Goal: Task Accomplishment & Management: Manage account settings

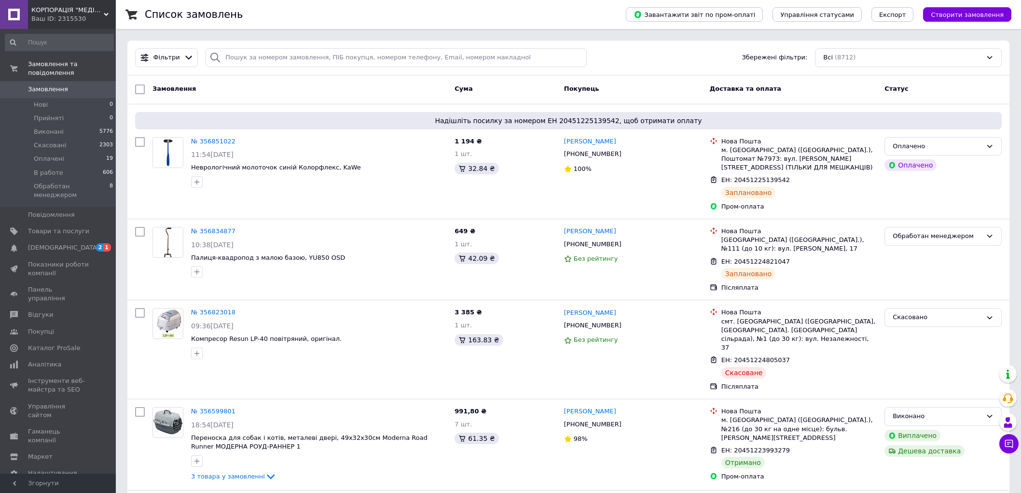
click at [83, 9] on span "КОРПОРАЦІЯ "МЕДІСАН"" at bounding box center [67, 10] width 72 height 9
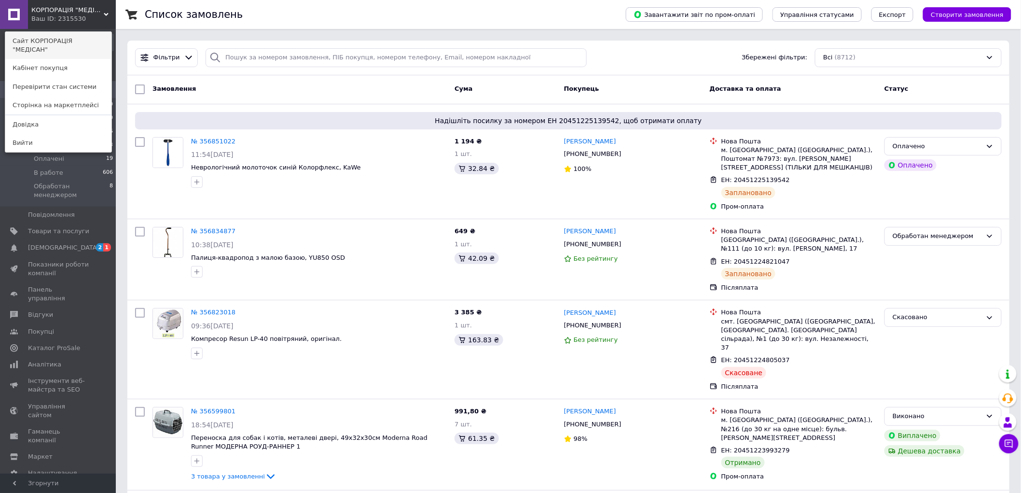
click at [69, 42] on link "Сайт КОРПОРАЦІЯ "МЕДІСАН"" at bounding box center [58, 45] width 106 height 27
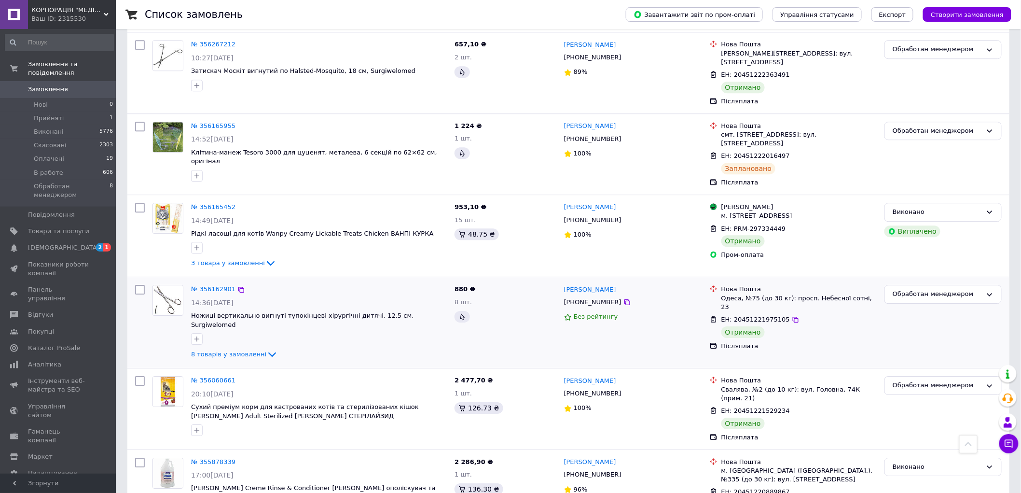
scroll to position [965, 0]
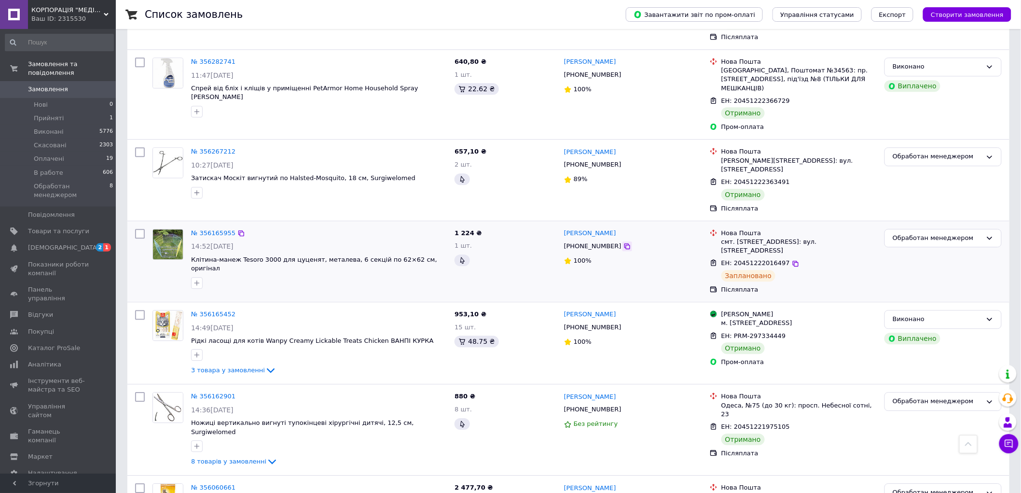
click at [623, 242] on icon at bounding box center [627, 246] width 8 height 8
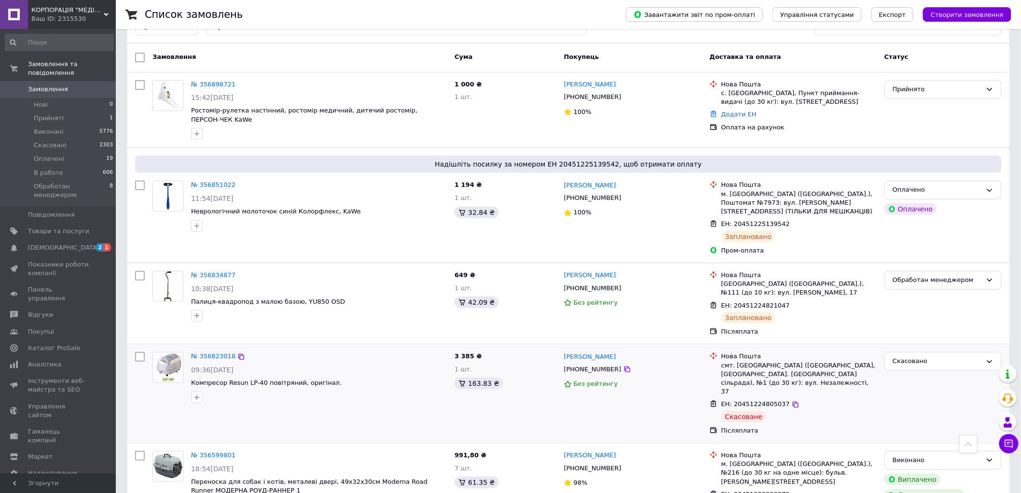
scroll to position [0, 0]
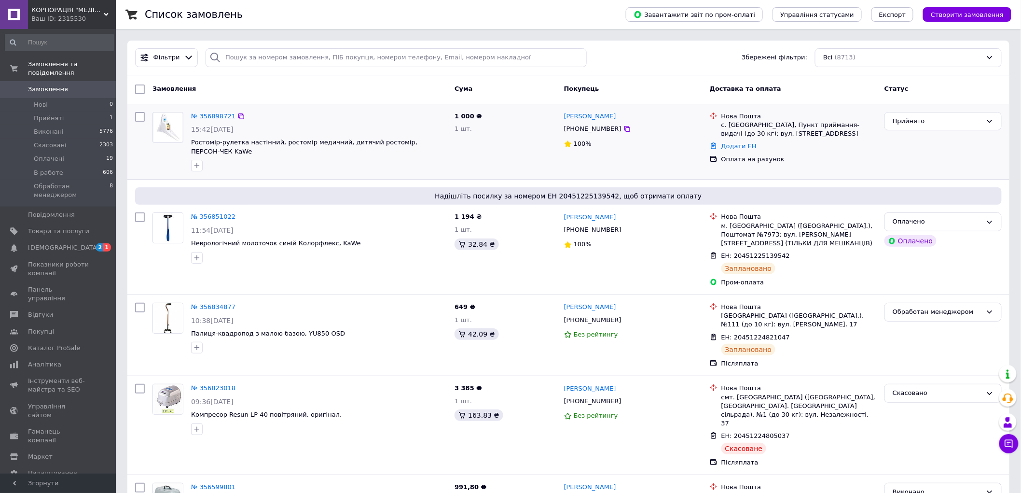
click at [210, 110] on div "№ 356898721 15:42, 12.08.2025 Ростомір-рулетка настінний, ростомір медичний, ди…" at bounding box center [318, 142] width 263 height 68
click at [210, 114] on link "№ 356898721" at bounding box center [213, 115] width 44 height 7
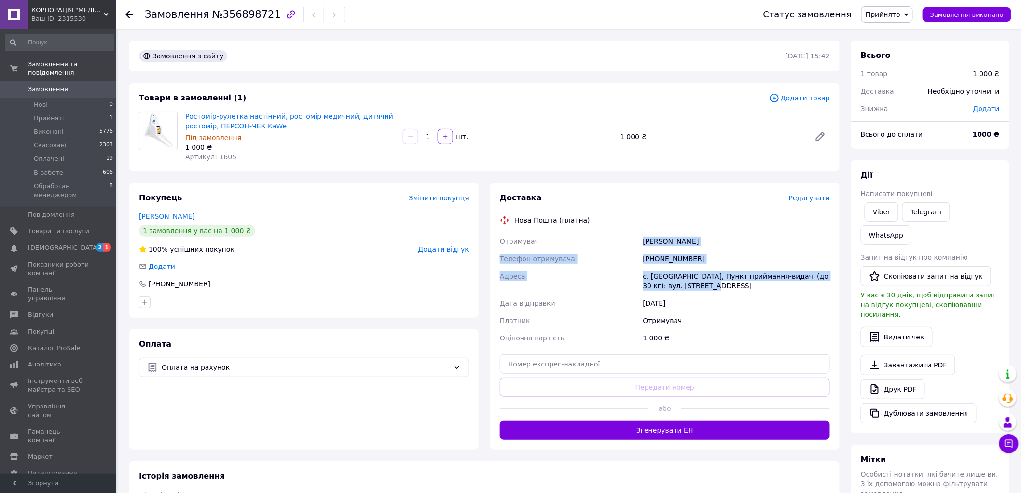
drag, startPoint x: 643, startPoint y: 240, endPoint x: 708, endPoint y: 288, distance: 81.4
click at [708, 288] on div "Отримувач Радомська Тетяна Телефон отримувача +380503427272 Адреса с. Вербуваті…" at bounding box center [665, 290] width 334 height 114
copy div "Радомська Тетяна Телефон отримувача +380503427272 Адреса с. Вербуватівка, Пункт…"
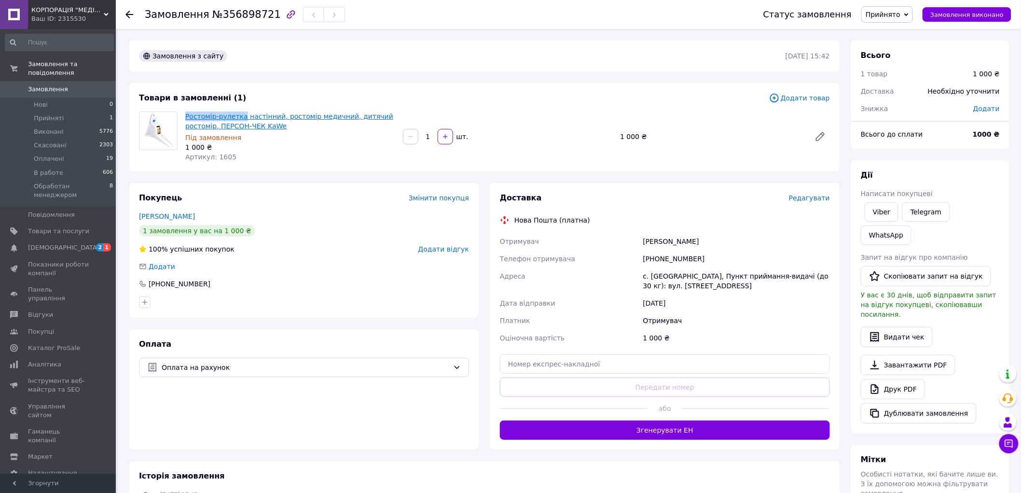
drag, startPoint x: 182, startPoint y: 114, endPoint x: 239, endPoint y: 115, distance: 56.4
click at [239, 115] on div "Ростомір-рулетка настінний, ростомір медичний, дитячий ростомір, ПЕРСОН-ЧЕК KaW…" at bounding box center [290, 137] width 218 height 54
copy link "Ростомір-рулетка"
click at [900, 11] on span "Прийнято" at bounding box center [882, 15] width 35 height 8
click at [907, 93] on li "Обработан менеджером" at bounding box center [907, 91] width 91 height 14
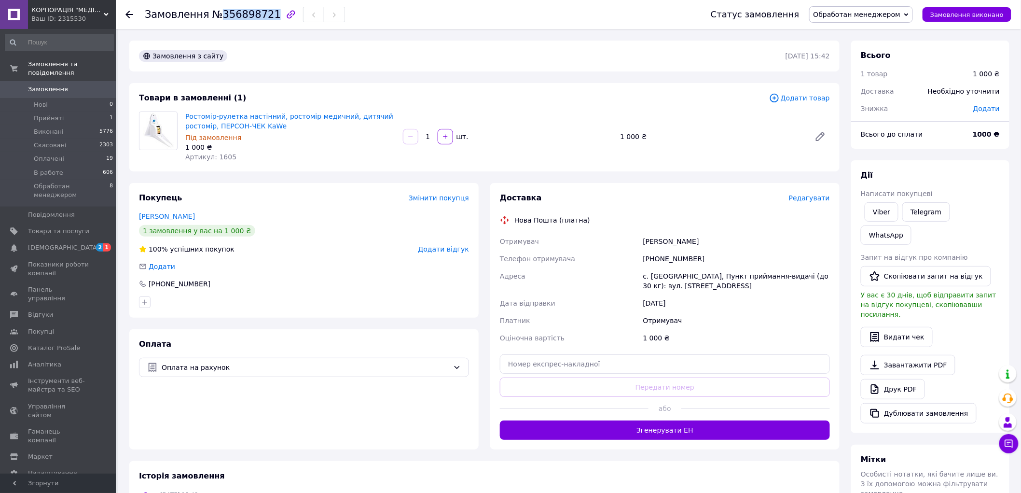
drag, startPoint x: 263, startPoint y: 14, endPoint x: 214, endPoint y: 13, distance: 49.2
click at [214, 13] on span "№356898721" at bounding box center [246, 15] width 69 height 12
copy span "356898721"
drag, startPoint x: 652, startPoint y: 258, endPoint x: 618, endPoint y: 259, distance: 34.7
click at [618, 259] on div "Отримувач Радомська Тетяна Телефон отримувача +380503427272 Адреса с. Вербуваті…" at bounding box center [665, 290] width 334 height 114
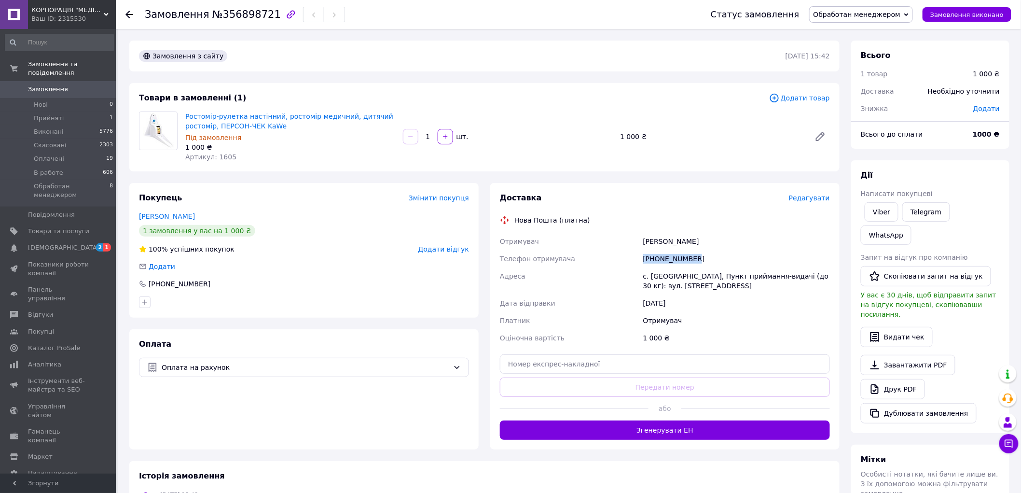
copy div "Телефон отримувача +380503427272"
click at [287, 13] on icon "button" at bounding box center [291, 14] width 8 height 8
drag, startPoint x: 281, startPoint y: 126, endPoint x: 259, endPoint y: 129, distance: 22.4
click at [259, 129] on span "Ростомір-рулетка настінний, ростомір медичний, дитячий ростомір, ПЕРСОН-ЧЕК KaWe" at bounding box center [290, 120] width 210 height 19
copy link "KaWe"
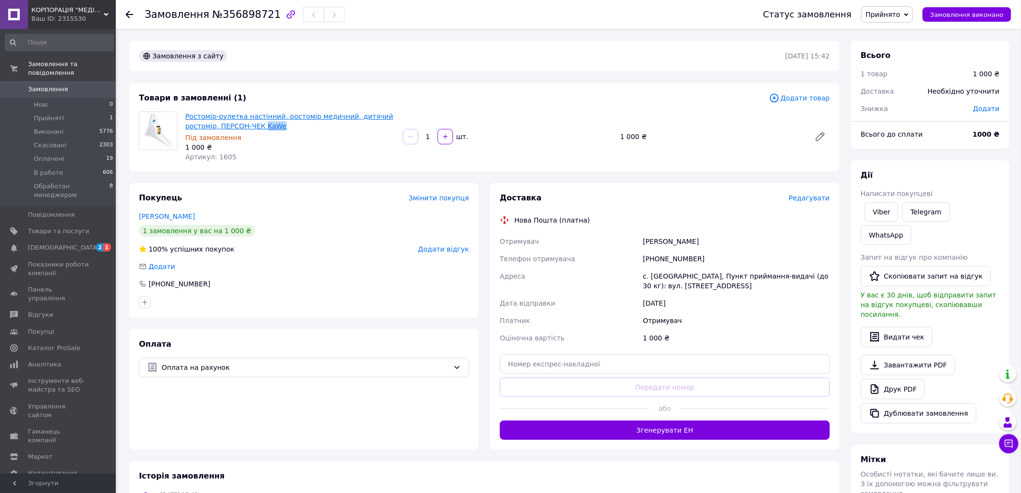
copy link "KaWe"
drag, startPoint x: 264, startPoint y: 162, endPoint x: 264, endPoint y: 155, distance: 6.3
click at [264, 161] on div "Ростомір-рулетка настінний, ростомір медичний, дитячий ростомір, ПЕРСОН-ЧЕК KaW…" at bounding box center [290, 137] width 218 height 54
drag, startPoint x: 276, startPoint y: 126, endPoint x: 183, endPoint y: 117, distance: 93.1
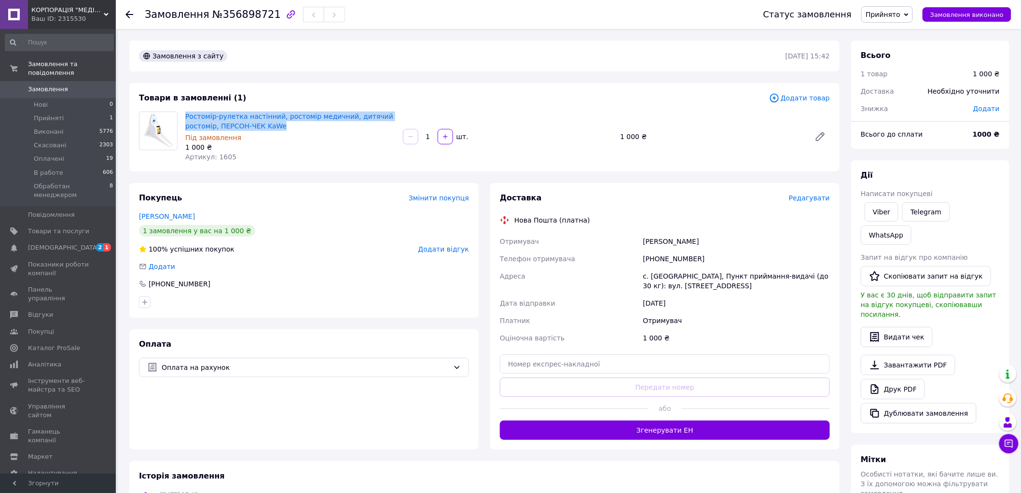
click at [183, 117] on div "Ростомір-рулетка настінний, ростомір медичний, дитячий ростомір, ПЕРСОН-ЧЕК KaW…" at bounding box center [290, 137] width 218 height 54
copy link "Ростомір-рулетка настінний, ростомір медичний, дитячий ростомір, ПЕРСОН-ЧЕК KaWe"
